Goal: Task Accomplishment & Management: Use online tool/utility

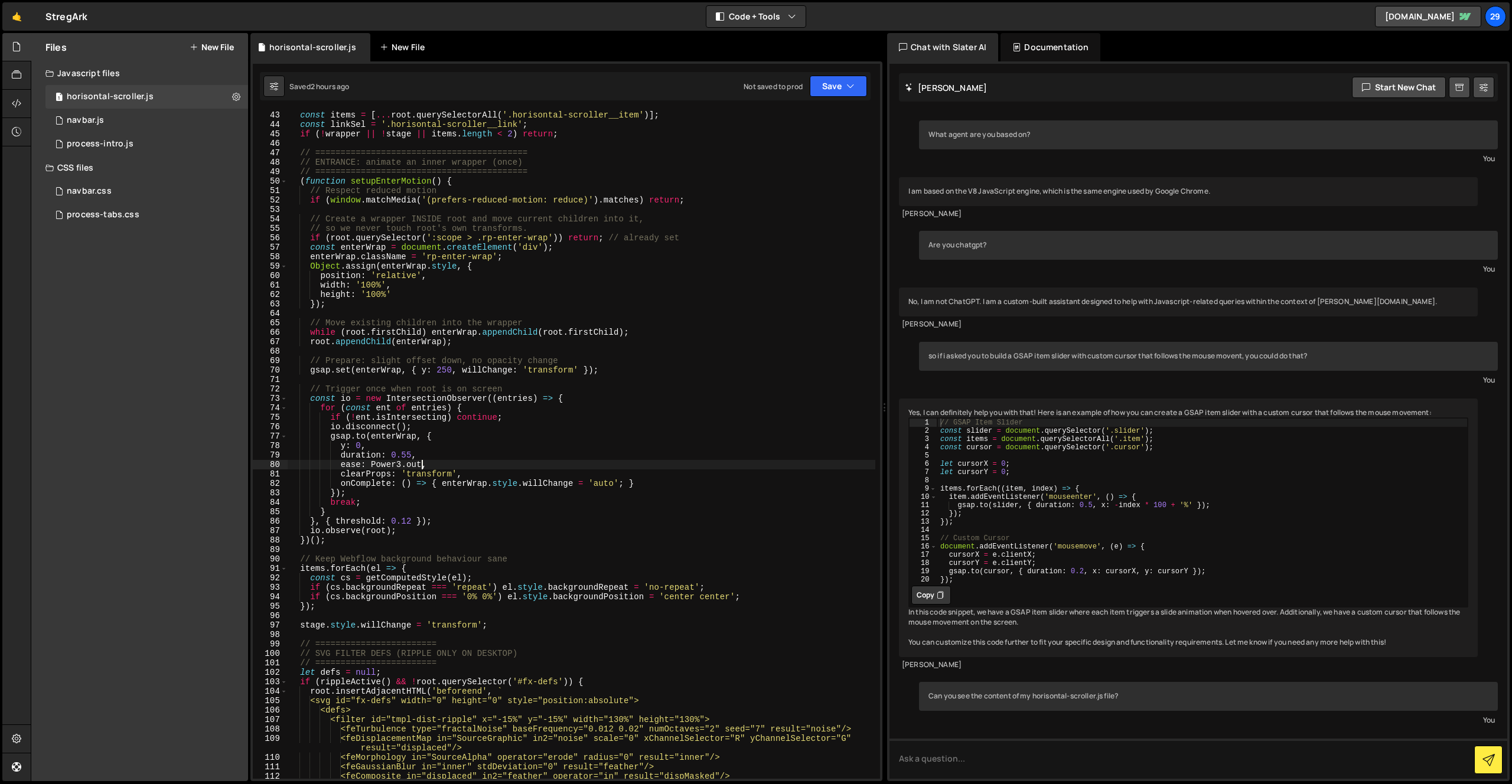
scroll to position [9530, 0]
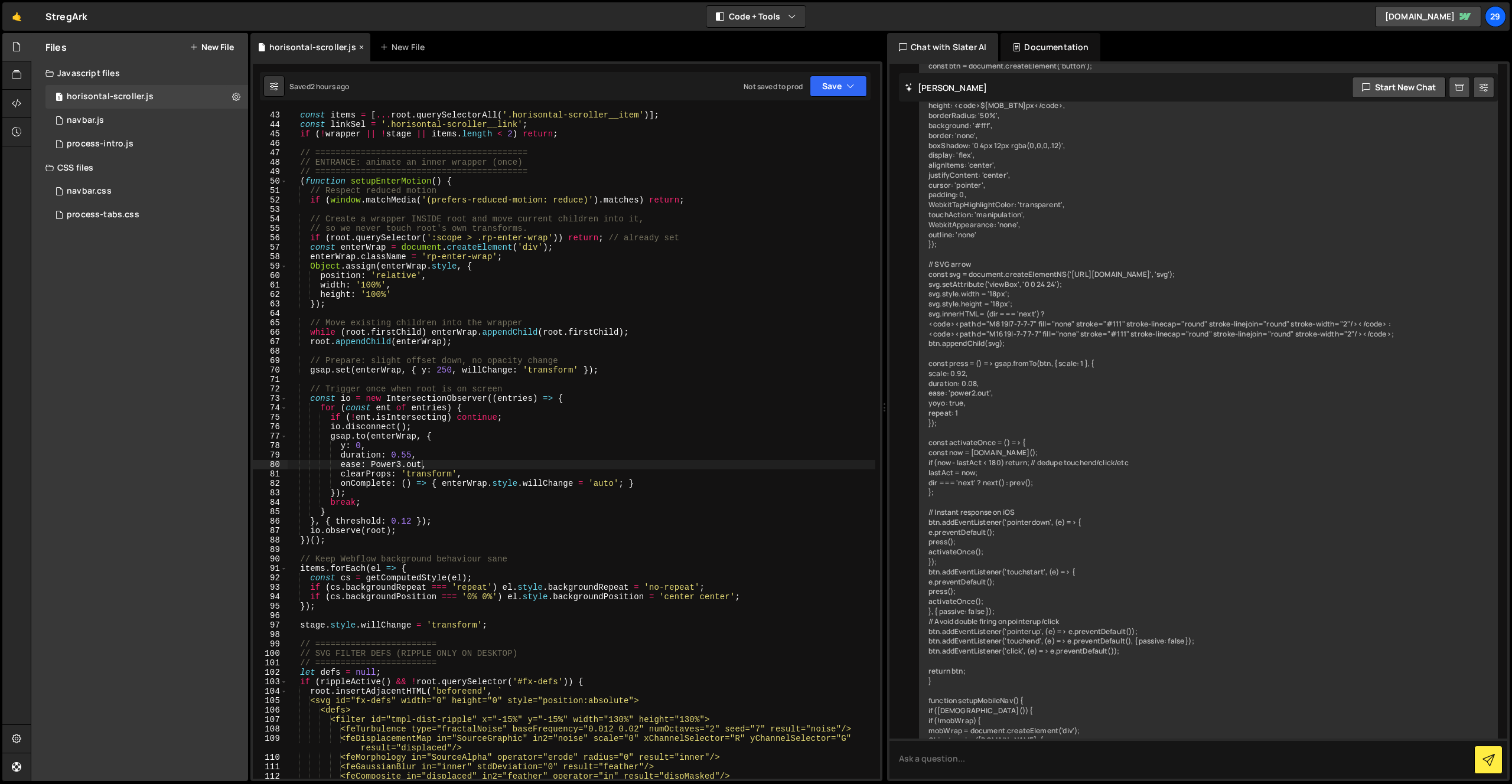
click at [357, 46] on icon at bounding box center [362, 47] width 9 height 12
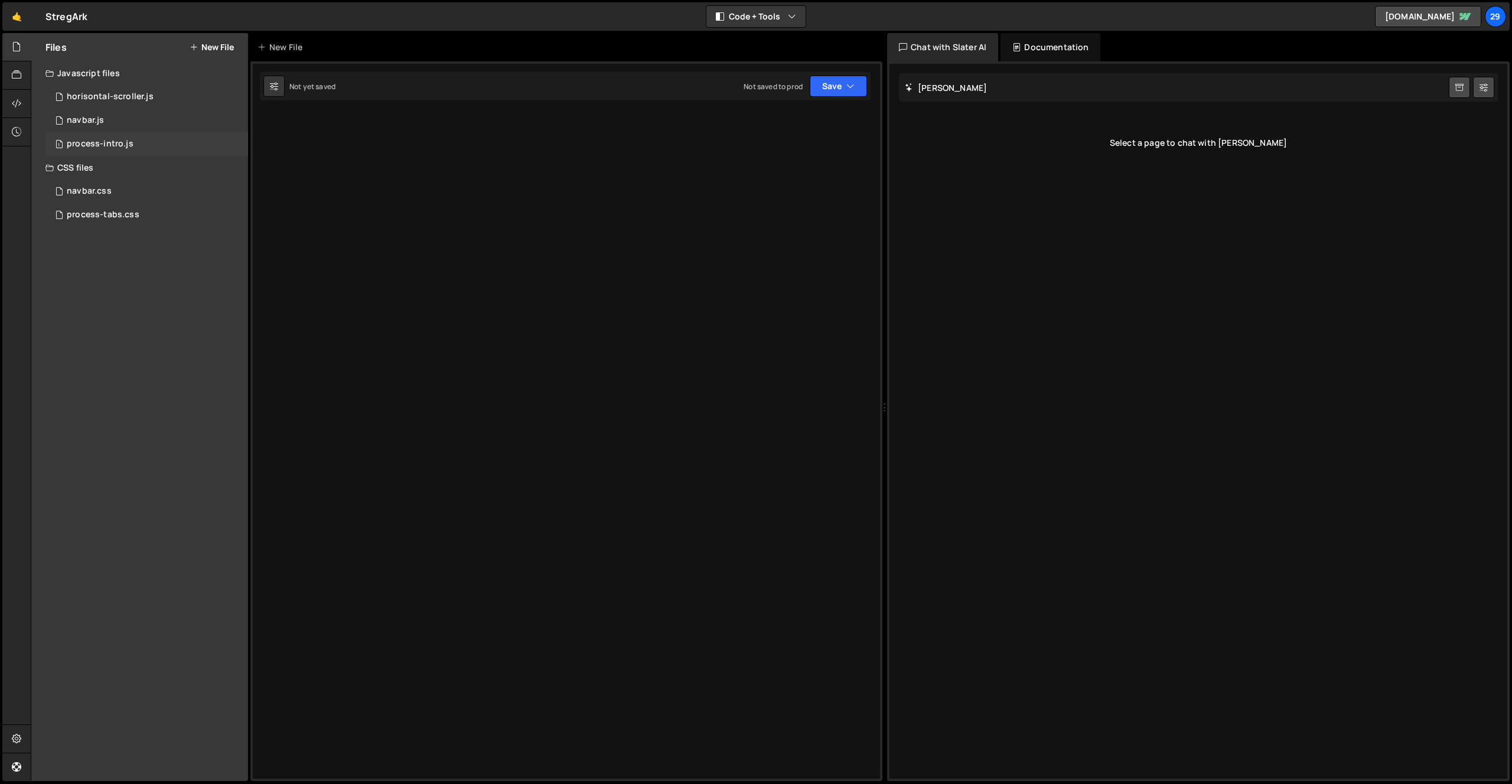
click at [95, 142] on div "process-intro.js" at bounding box center [100, 144] width 67 height 10
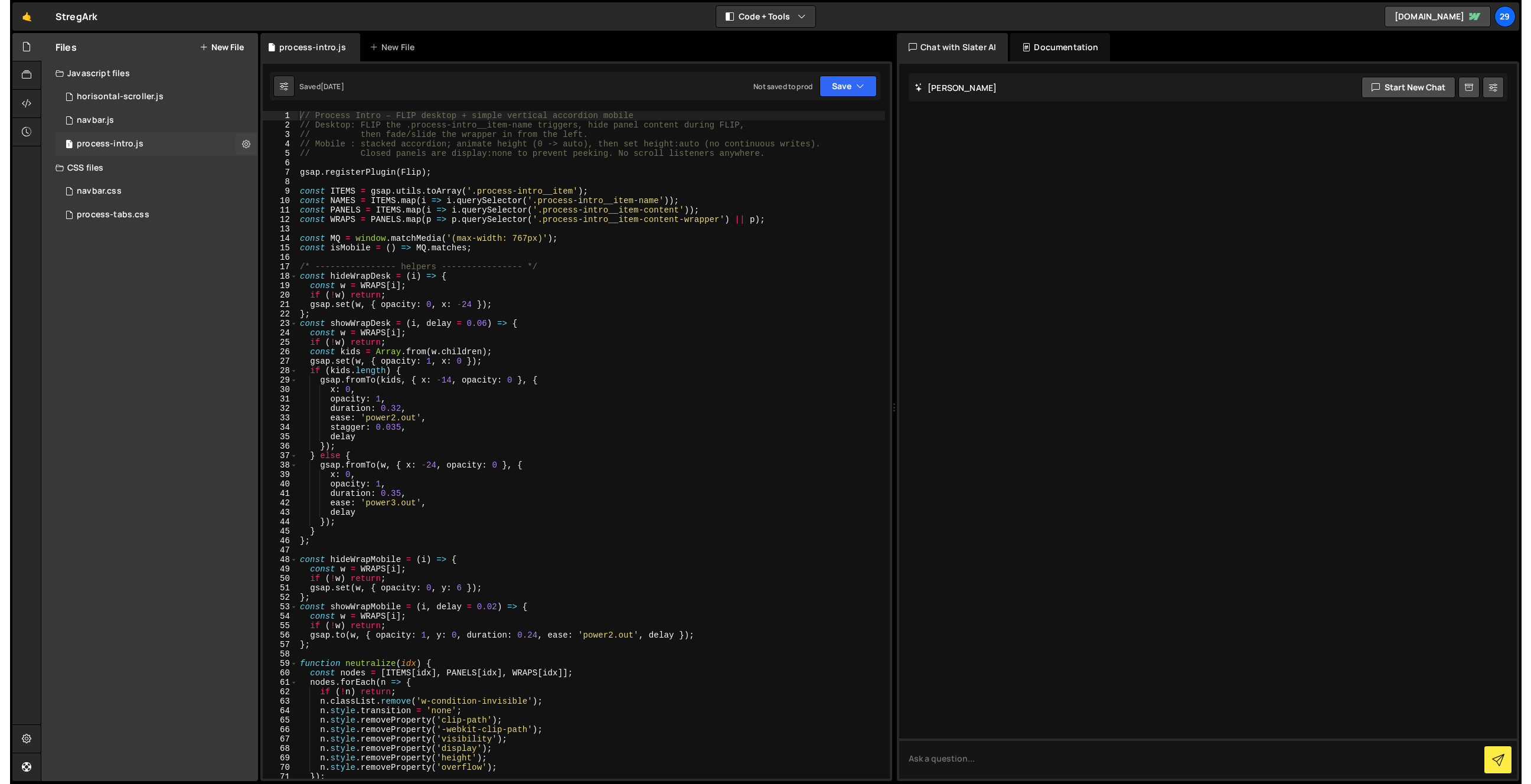
scroll to position [0, 0]
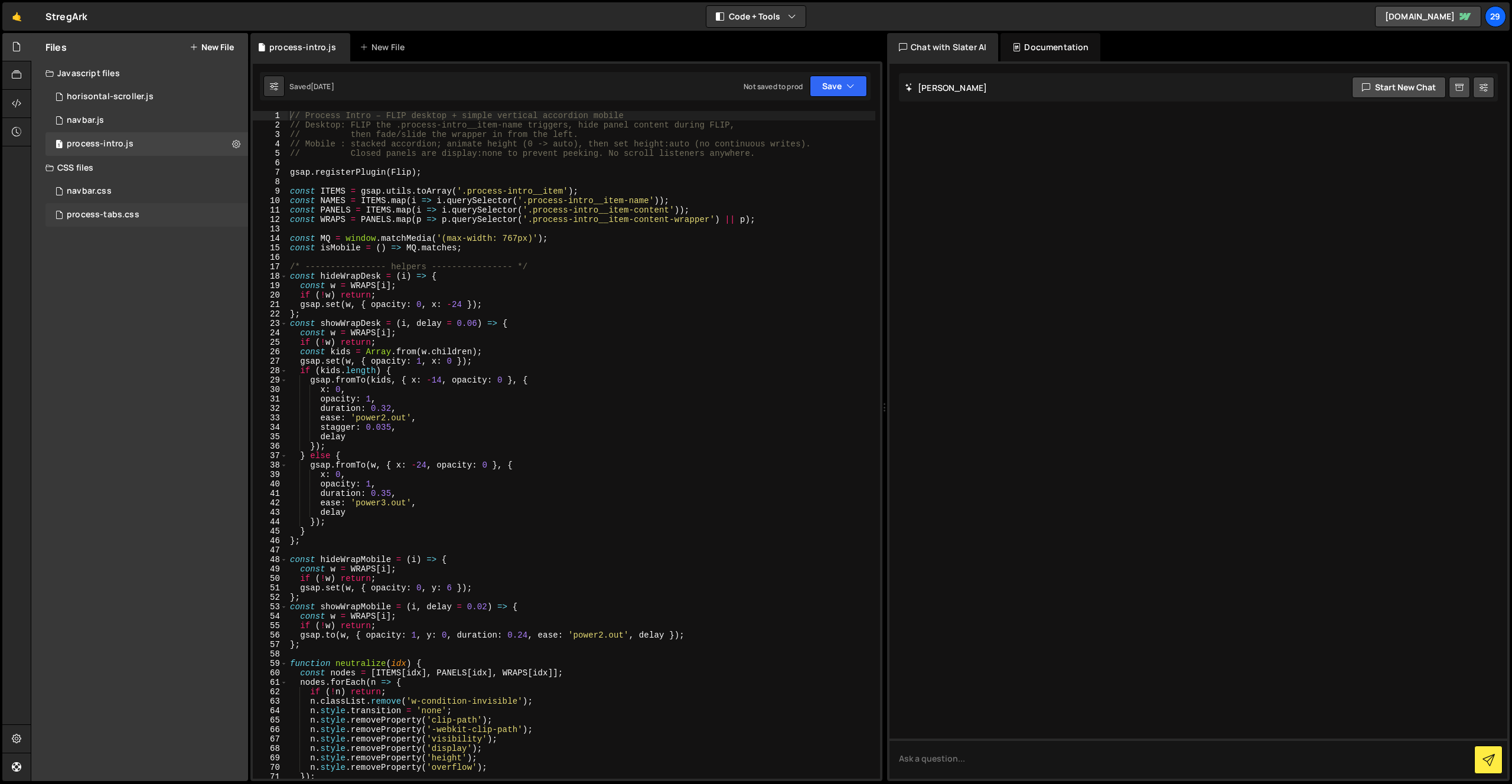
click at [91, 214] on div "process-tabs.css" at bounding box center [103, 215] width 73 height 10
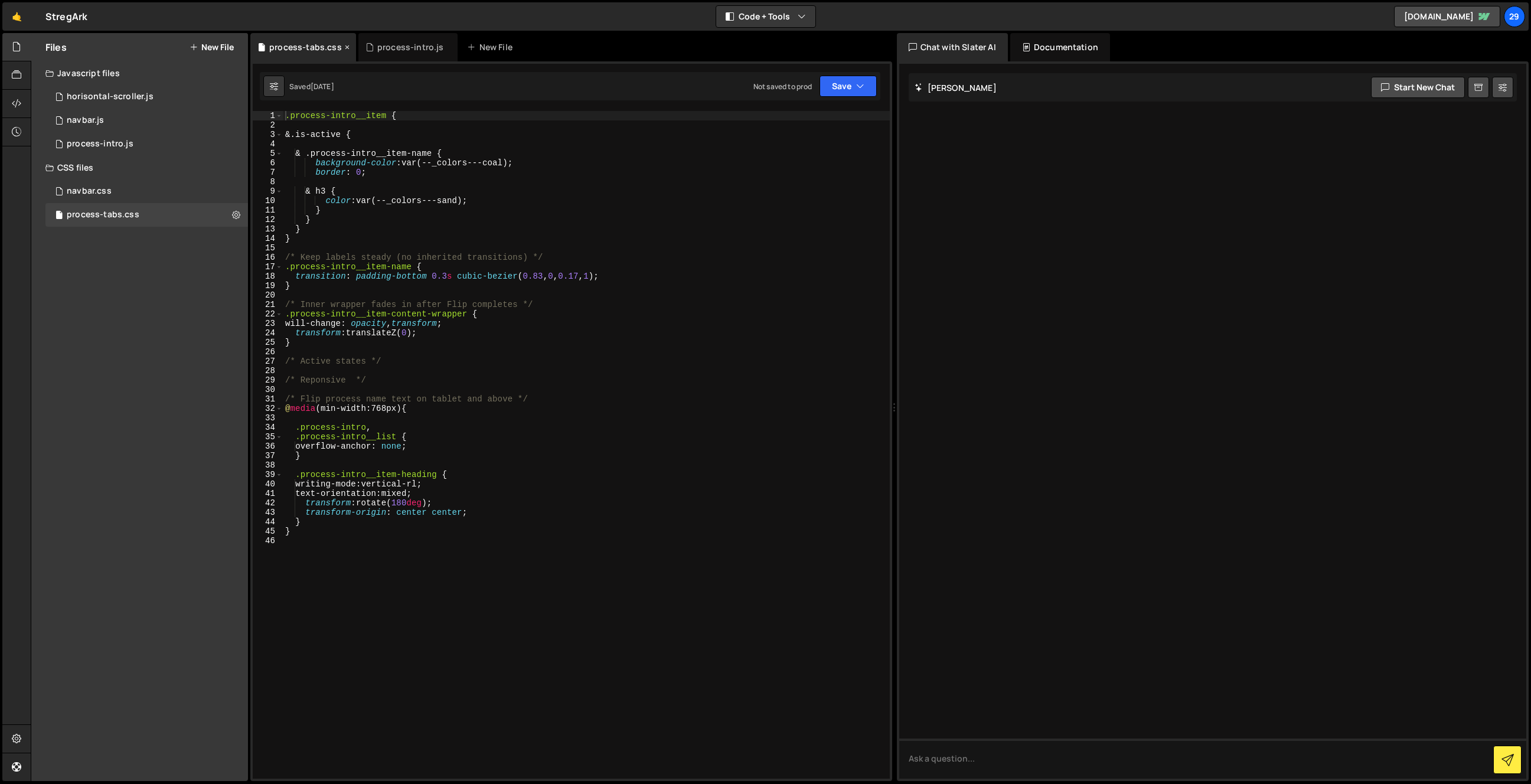
click at [346, 45] on icon at bounding box center [347, 47] width 9 height 12
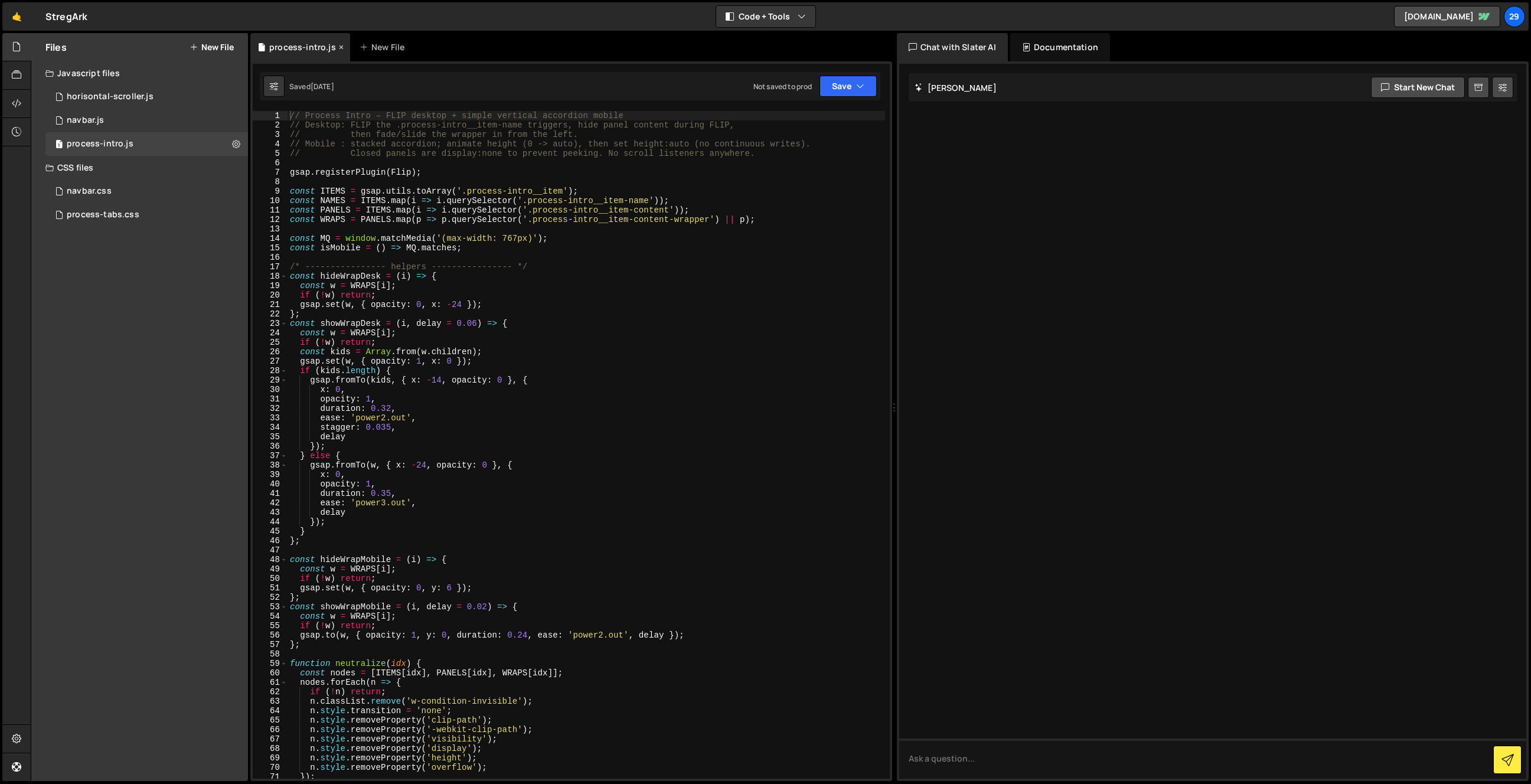
click at [341, 46] on icon at bounding box center [341, 47] width 9 height 12
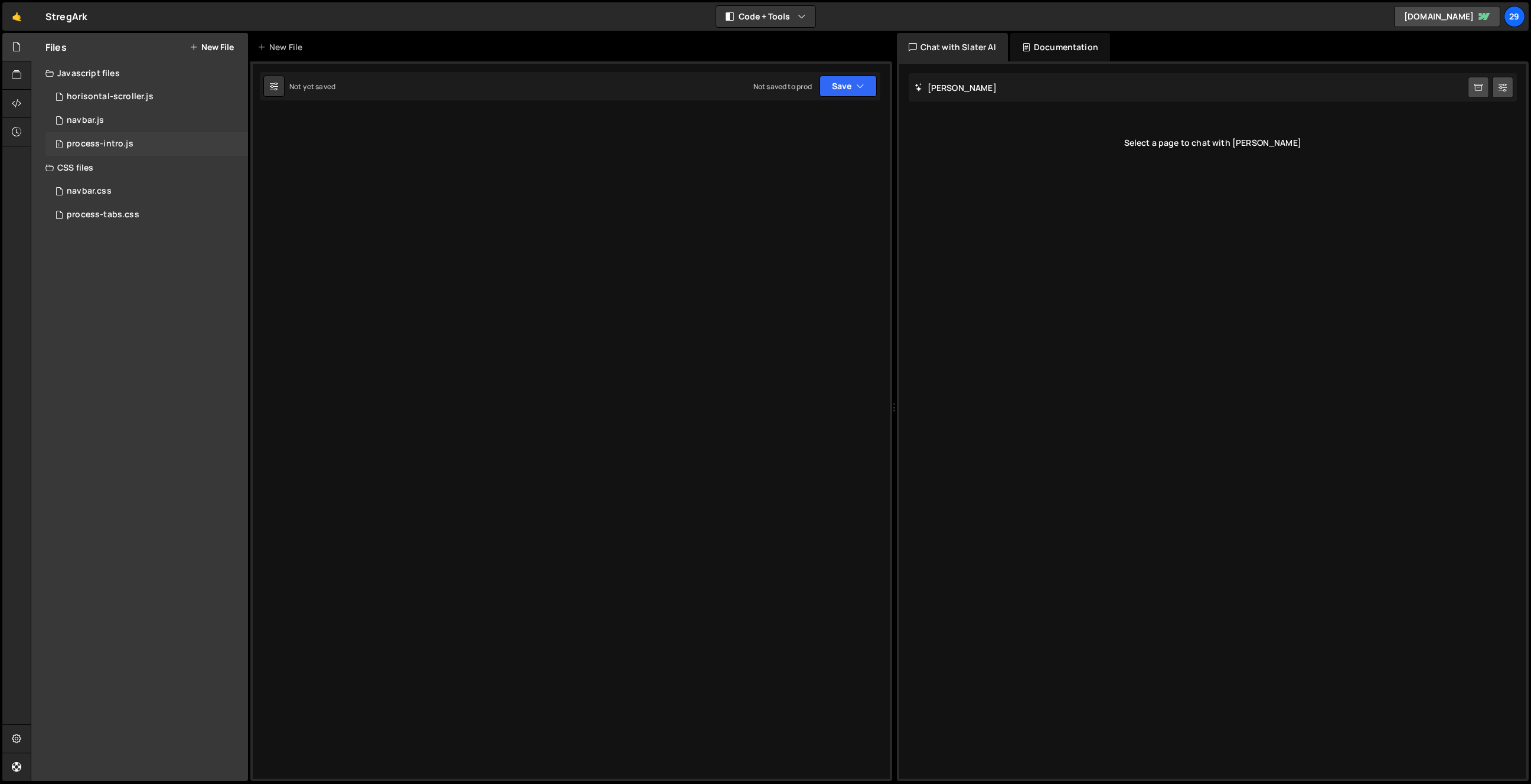
click at [112, 143] on div "process-intro.js" at bounding box center [100, 144] width 67 height 10
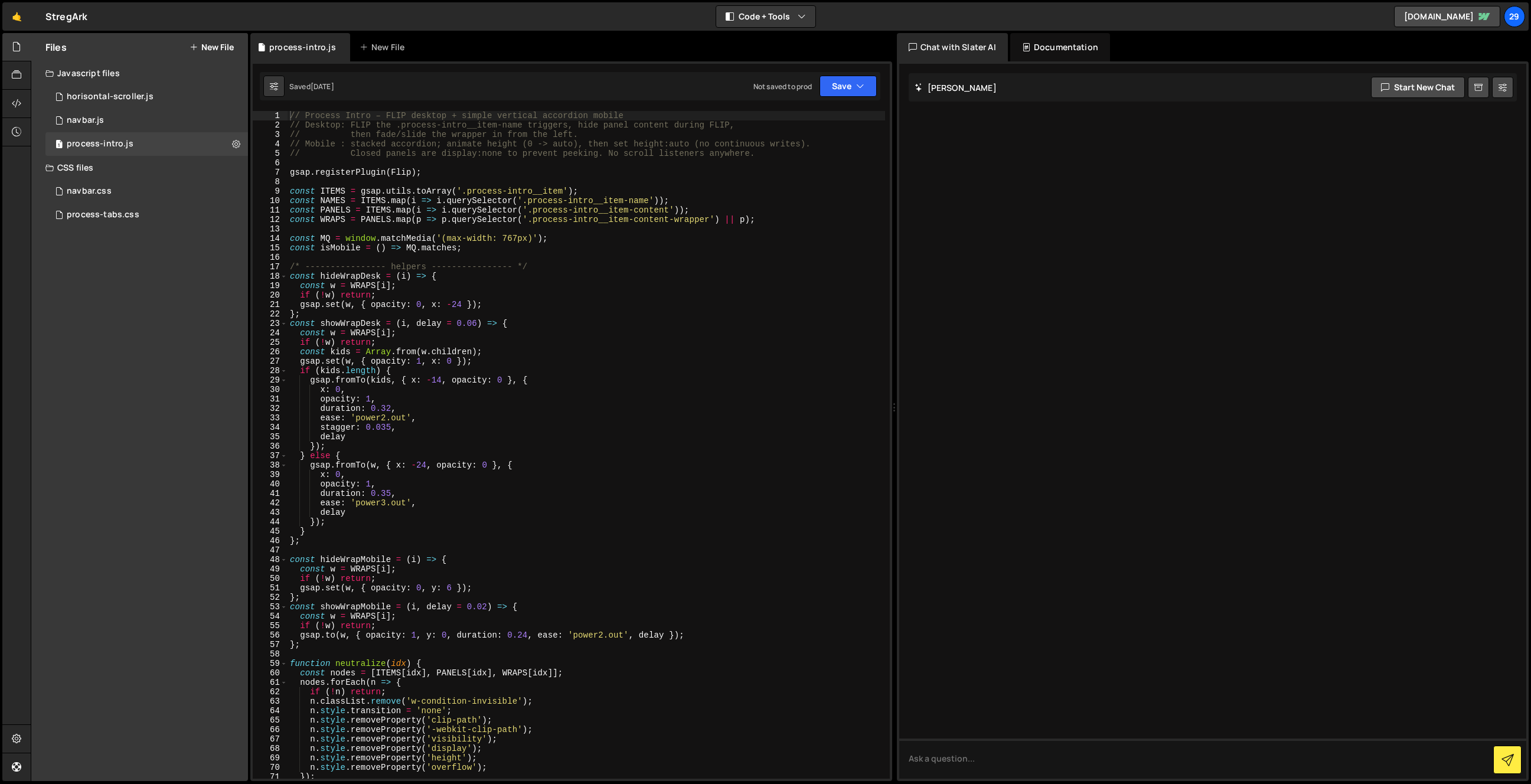
click at [517, 236] on div "// Process Intro – FLIP desktop + simple vertical accordion mobile // Desktop: …" at bounding box center [586, 454] width 598 height 687
type textarea "const MQ = window.matchMedia('(max-width: 991px)');"
click at [101, 213] on div "process-tabs.css" at bounding box center [103, 215] width 73 height 10
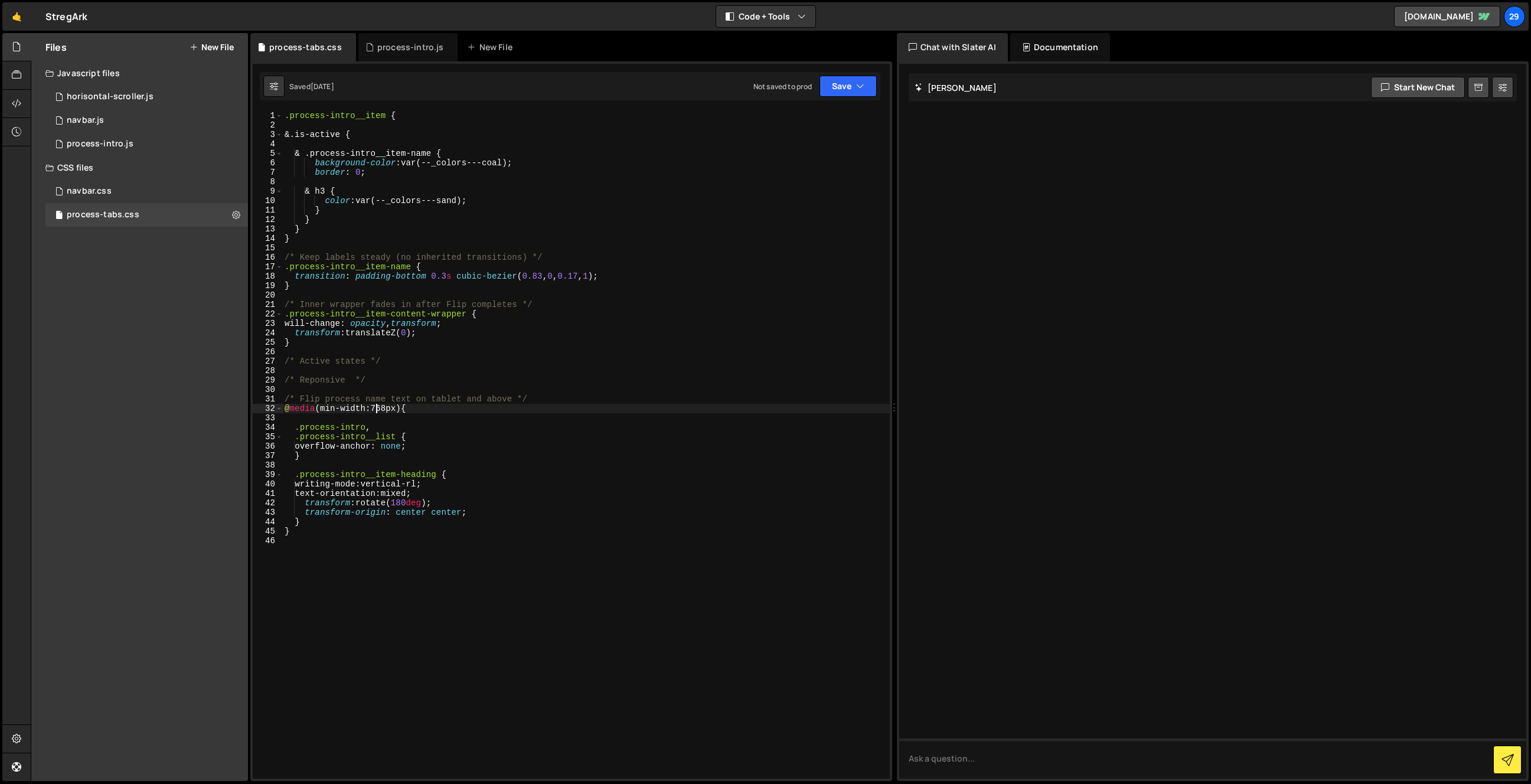
click at [377, 409] on div ".process-intro__item { &.is-active { & .process-intro__item-name { background-c…" at bounding box center [585, 454] width 607 height 687
type textarea "@media(min-width:992px) {"
click at [398, 47] on div "process-intro.js" at bounding box center [410, 47] width 67 height 12
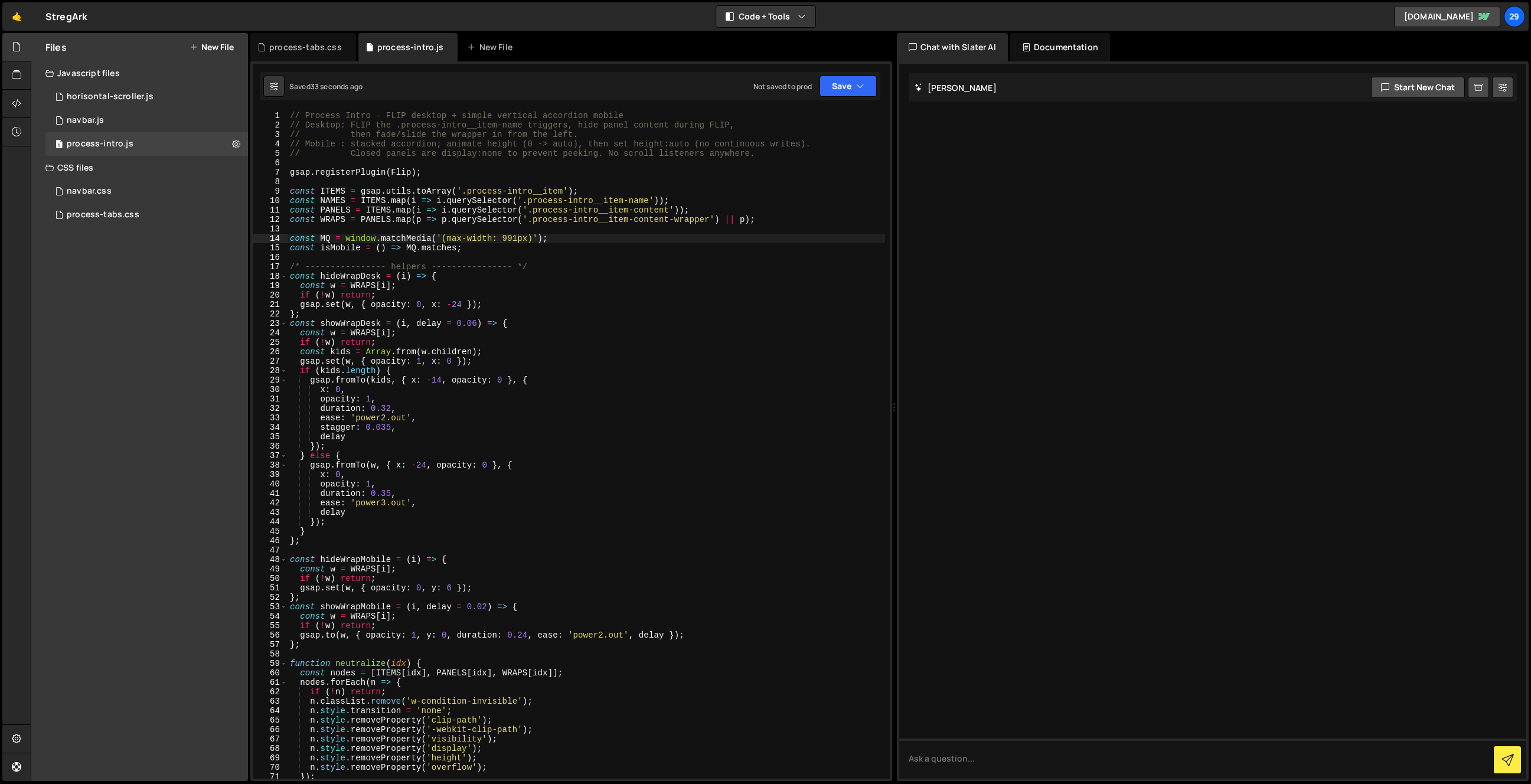
type textarea "const showWrapDesk = (i, delay = 0.06) => {"
click at [425, 325] on div "// Process Intro – FLIP desktop + simple vertical accordion mobile // Desktop: …" at bounding box center [586, 454] width 598 height 687
type input "768"
click at [877, 118] on span at bounding box center [877, 120] width 9 height 9
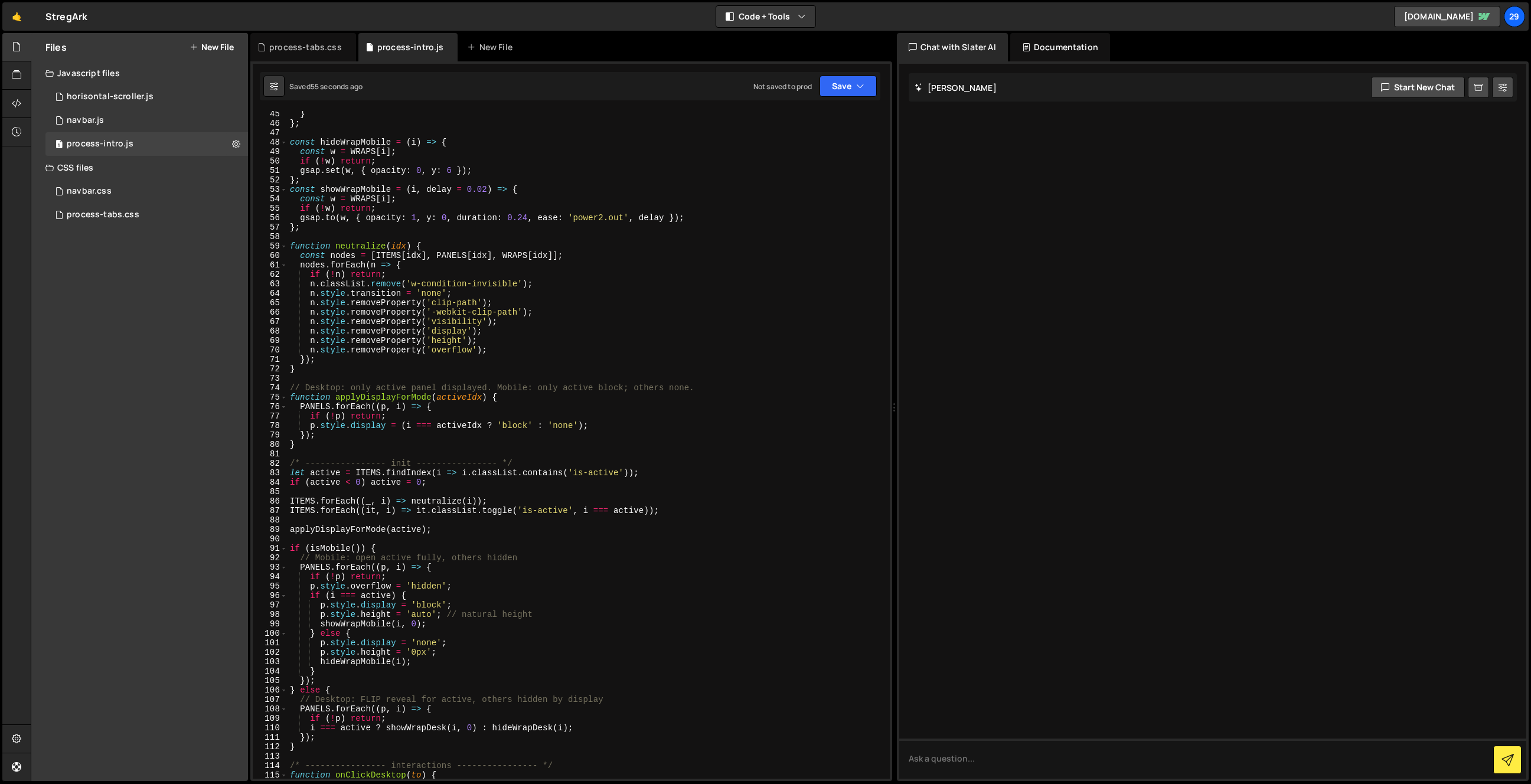
scroll to position [418, 0]
click at [285, 42] on div "process-tabs.css" at bounding box center [305, 47] width 73 height 12
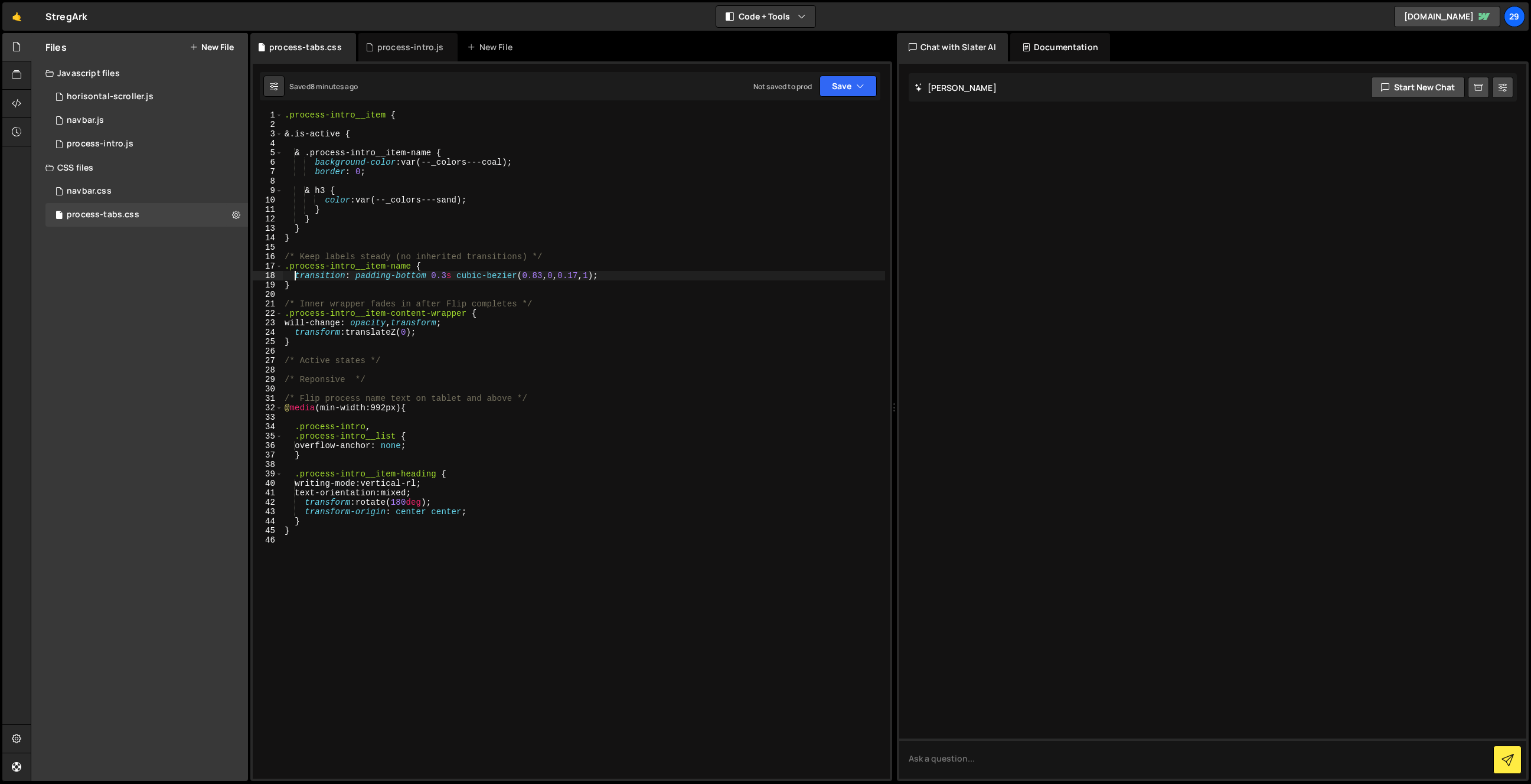
click at [296, 276] on div ".process-intro__item { &.is-active { & .process-intro__item-name { background-c…" at bounding box center [584, 454] width 603 height 687
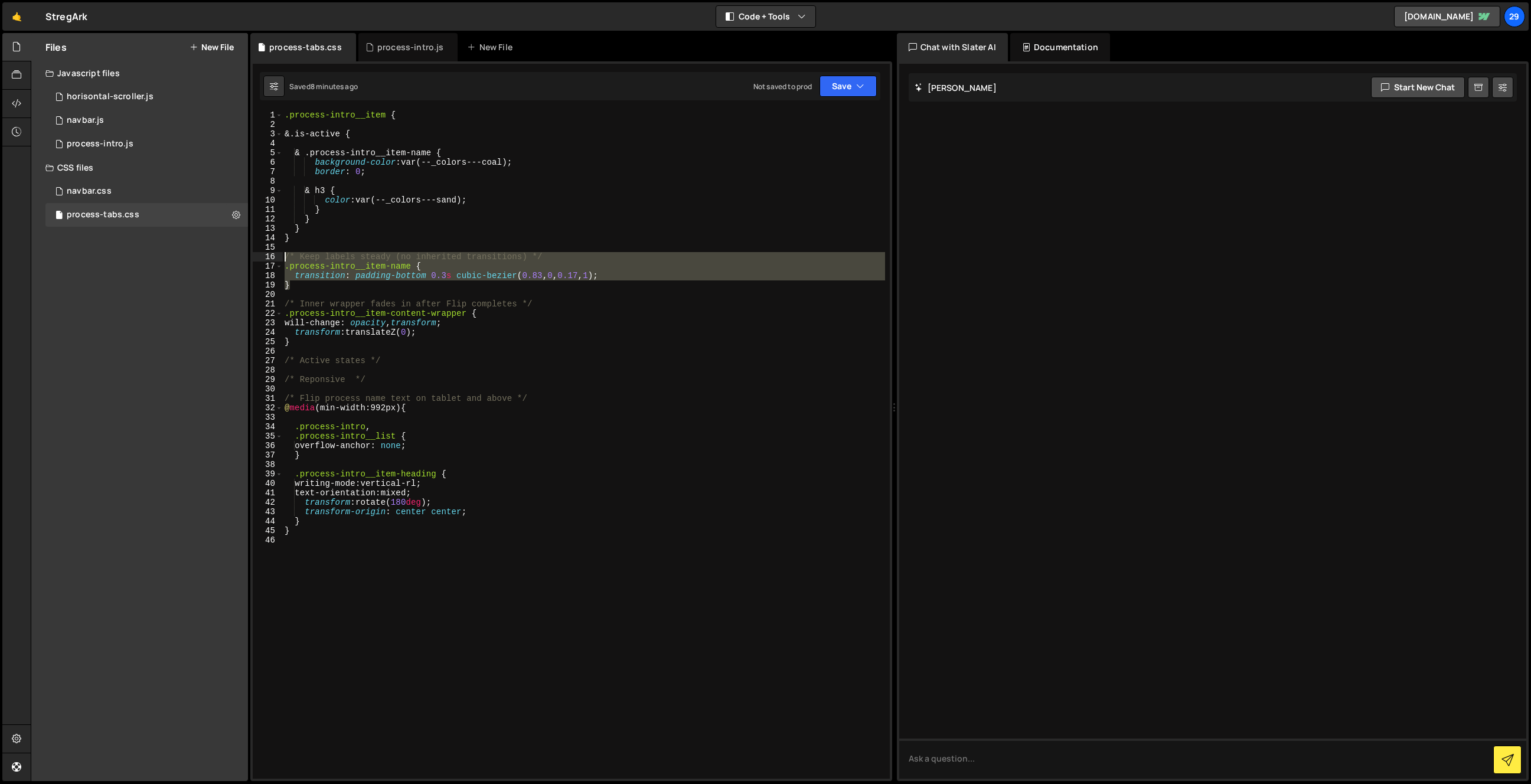
drag, startPoint x: 298, startPoint y: 285, endPoint x: 275, endPoint y: 259, distance: 34.7
click at [275, 259] on div "transition: padding-bottom 0.3s cubic-bezier(0.83, 0, 0.17, 1); 1 2 3 4 5 6 7 8…" at bounding box center [571, 445] width 637 height 668
type textarea "/* Keep labels steady (no inherited transitions) */ .process-intro__item-name {"
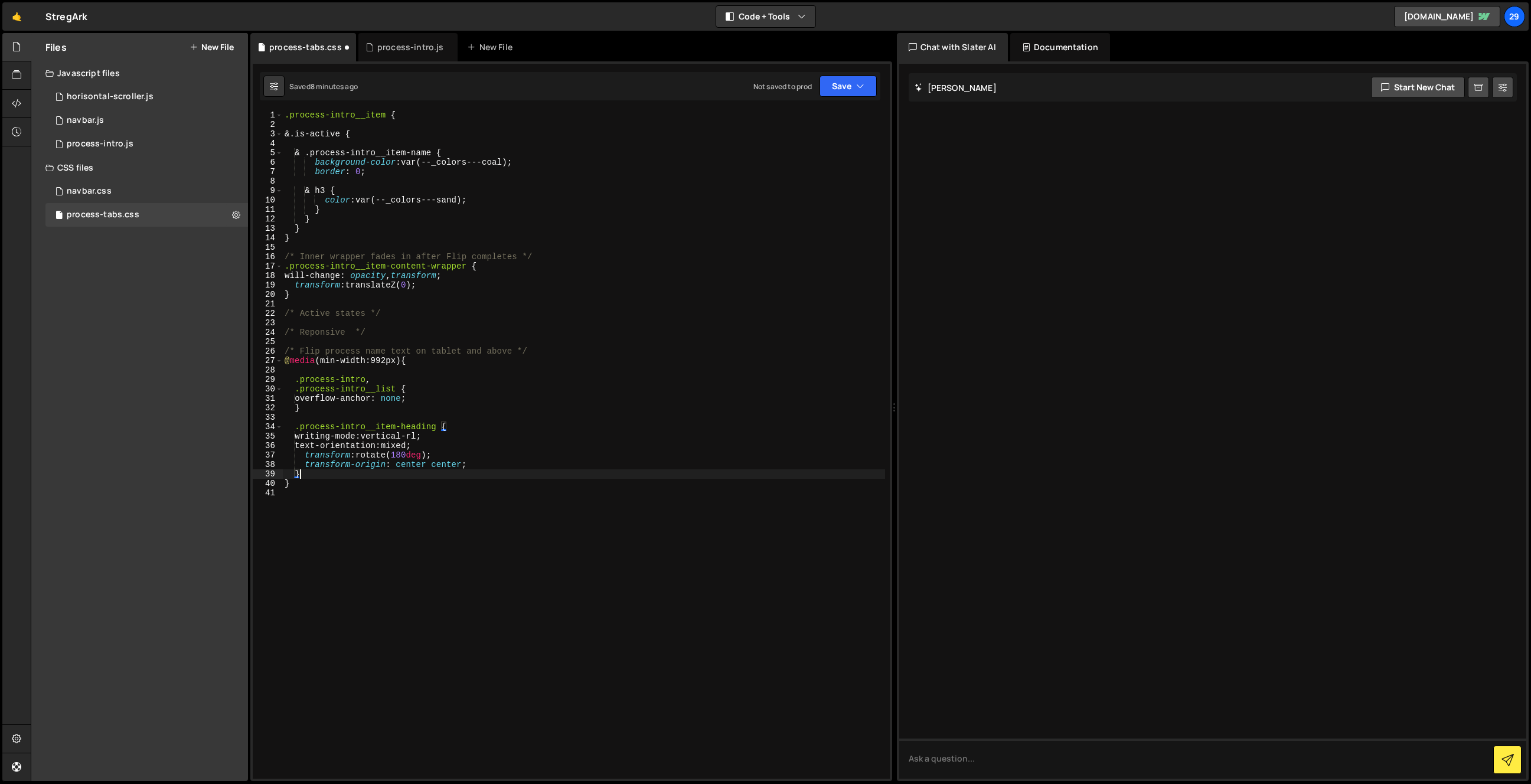
click at [314, 472] on div ".process-intro__item { &.is-active { & .process-intro__item-name { background-c…" at bounding box center [584, 454] width 603 height 687
type textarea "}"
click at [316, 410] on div ".process-intro__item { &.is-active { & .process-intro__item-name { background-c…" at bounding box center [584, 454] width 603 height 687
paste textarea "}"
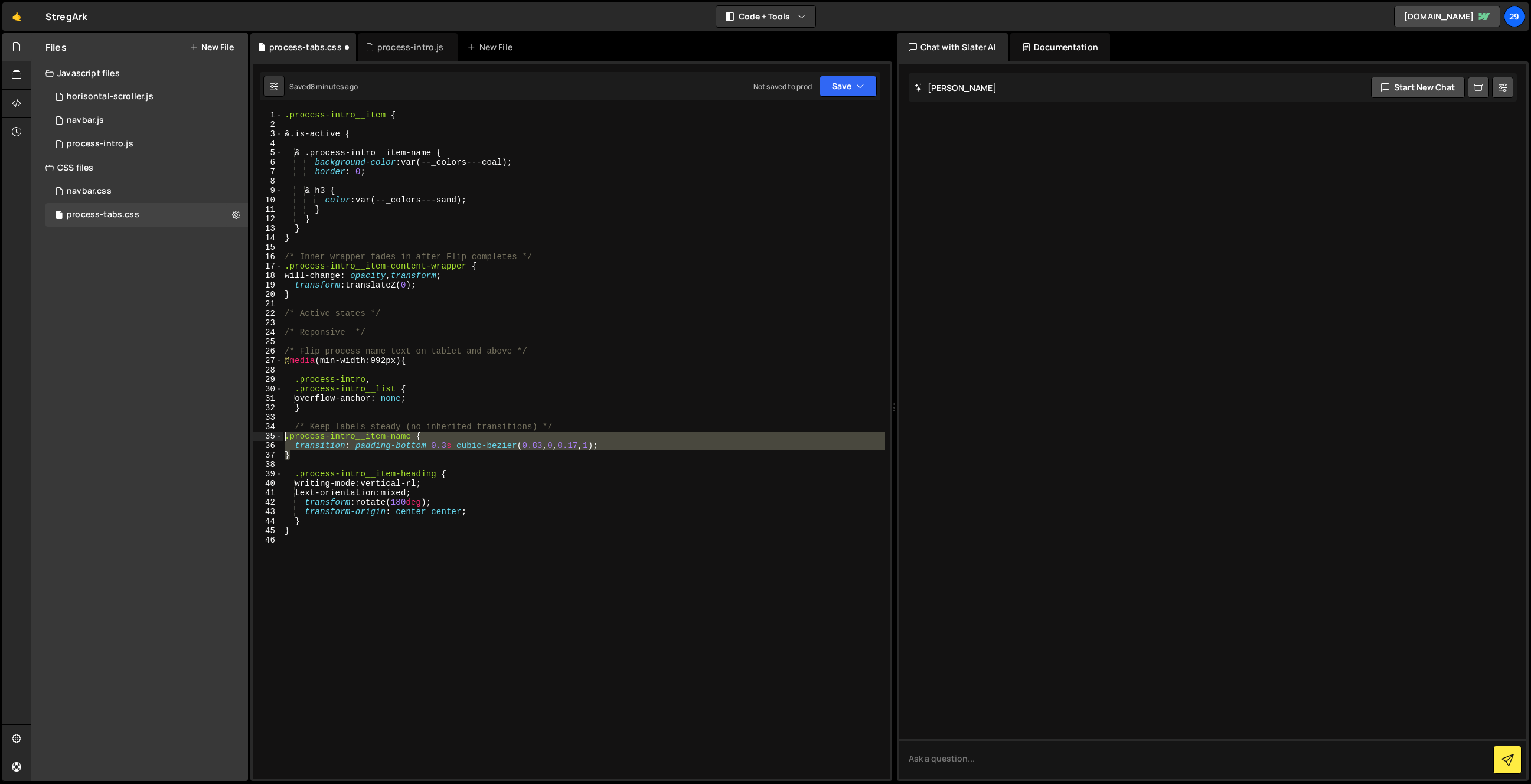
drag, startPoint x: 292, startPoint y: 456, endPoint x: 265, endPoint y: 438, distance: 32.4
click at [265, 438] on div "} 1 2 3 4 5 6 7 8 9 10 11 12 13 14 15 16 17 18 19 20 21 22 23 24 25 26 27 28 29…" at bounding box center [571, 445] width 637 height 668
click at [377, 429] on div ".process-intro__item { &.is-active { & .process-intro__item-name { background-c…" at bounding box center [584, 454] width 603 height 687
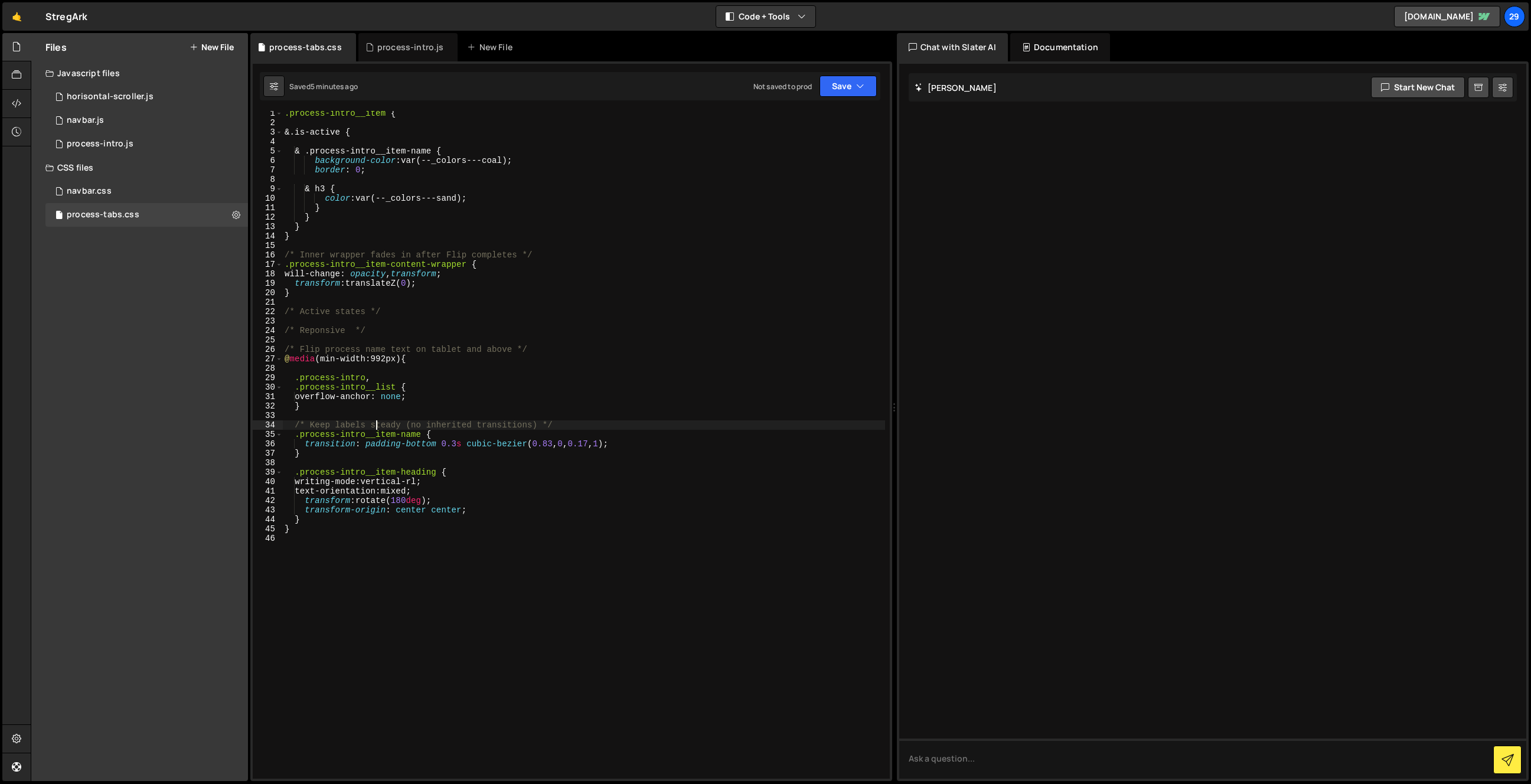
scroll to position [2, 0]
drag, startPoint x: 332, startPoint y: 188, endPoint x: 360, endPoint y: 177, distance: 30.1
click at [334, 187] on div ".process-intro__item { &.is-active { & .process-intro__item-name { background-c…" at bounding box center [584, 452] width 603 height 687
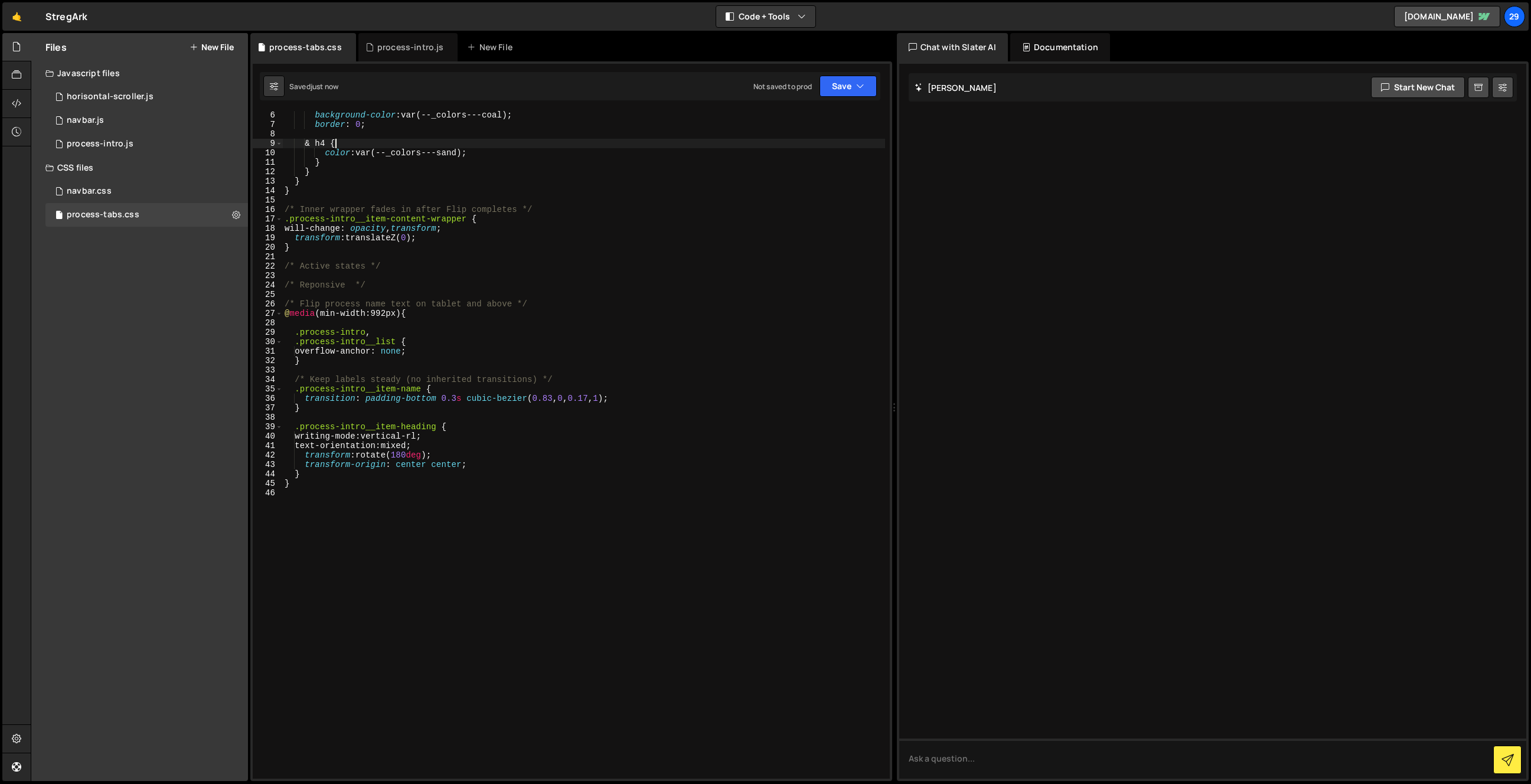
scroll to position [51, 0]
click at [400, 281] on div "background-color : var(--_colors---coal) ; border : 0 ; & h4 { color : var(--_c…" at bounding box center [584, 451] width 603 height 687
type textarea "/* Reponsive */"
click at [344, 45] on icon at bounding box center [347, 47] width 9 height 12
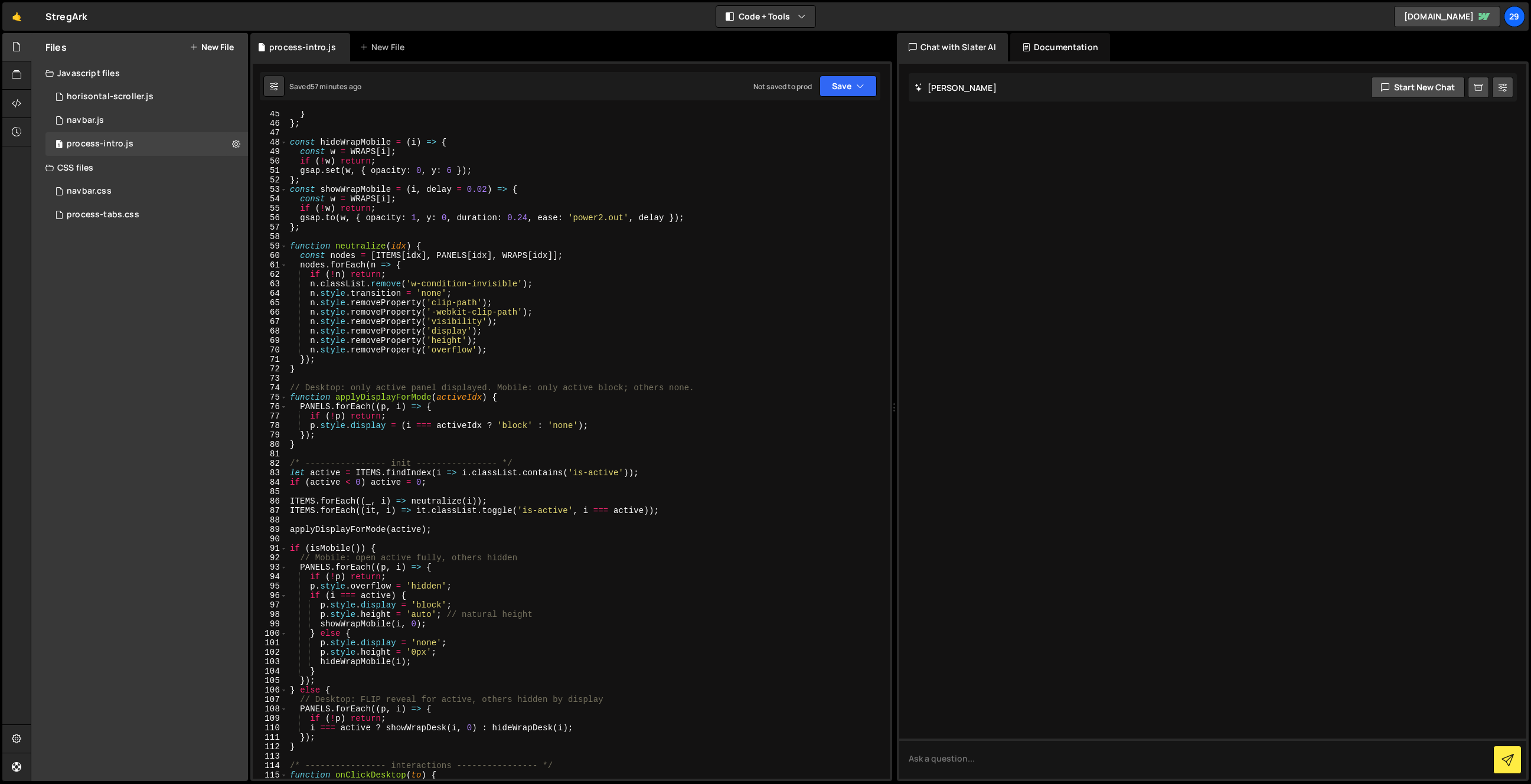
scroll to position [418, 0]
click at [338, 45] on icon at bounding box center [341, 47] width 9 height 12
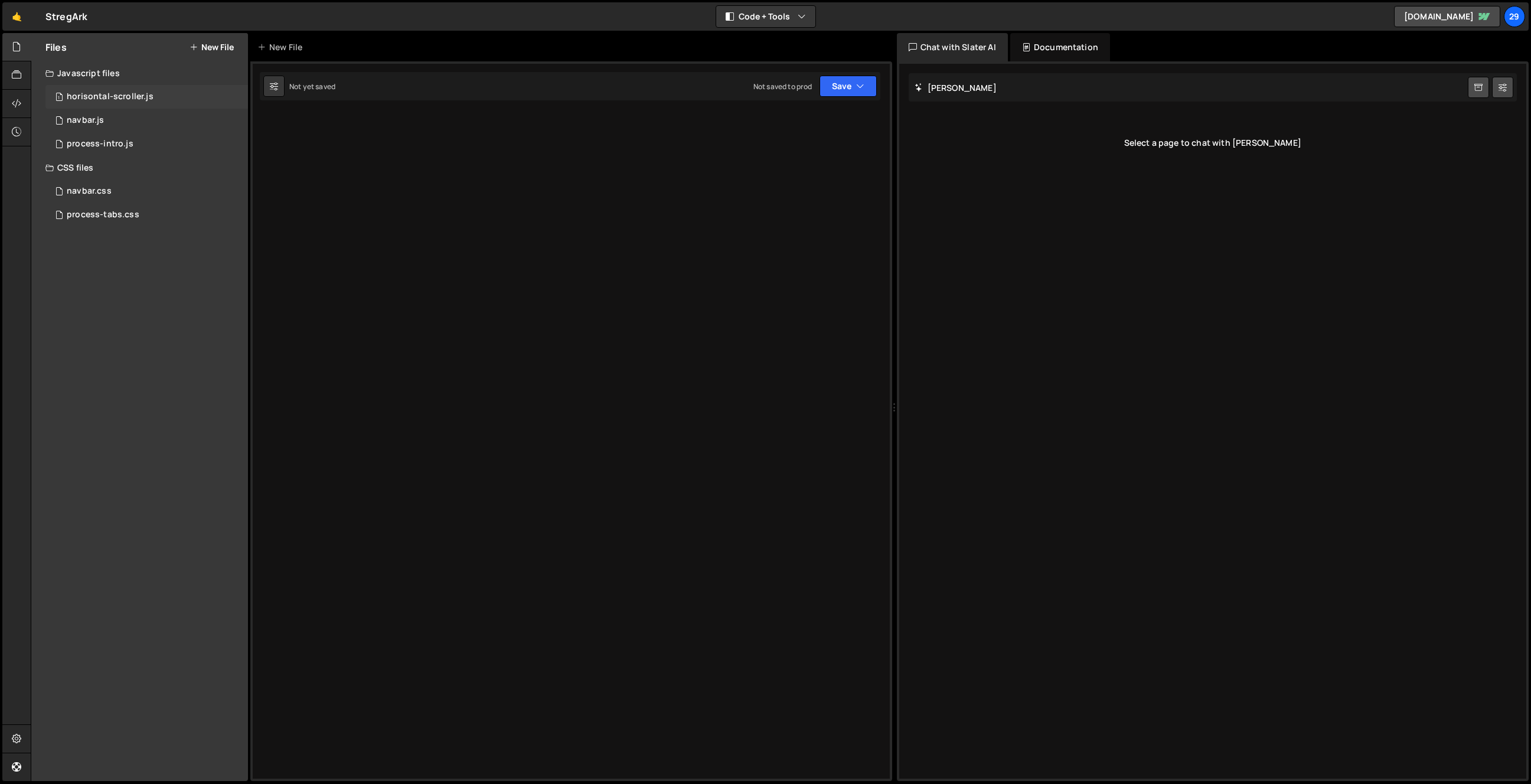
click at [144, 91] on div "1 horisontal-scroller.js 0" at bounding box center [146, 97] width 202 height 24
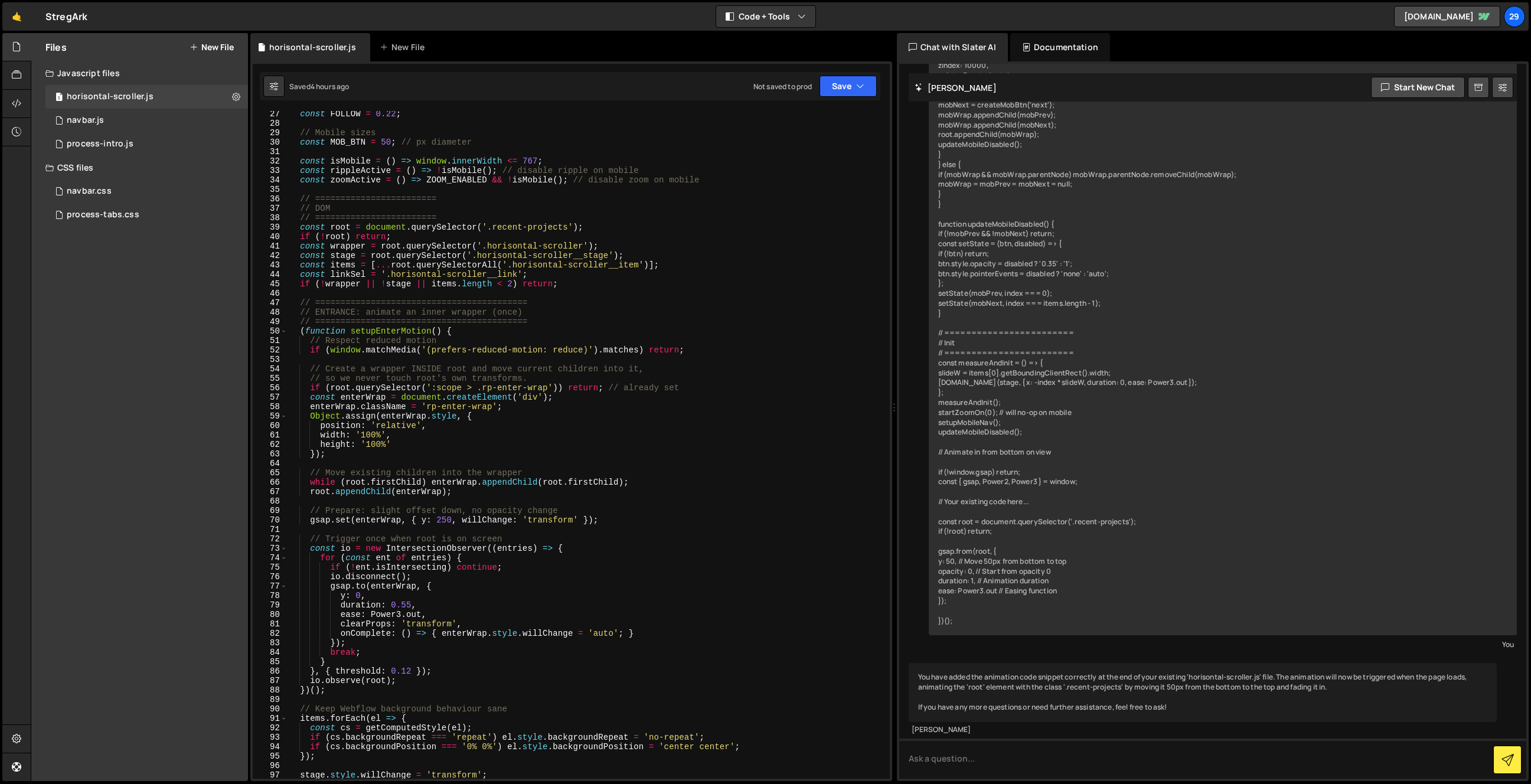
scroll to position [250, 0]
click at [410, 669] on div "const FOLLOW = 0.22 ; // Mobile sizes const MOB_BTN = 50 ; // px diameter const…" at bounding box center [586, 450] width 598 height 687
type textarea "}, { threshold: 0.24 });"
